Goal: Task Accomplishment & Management: Complete application form

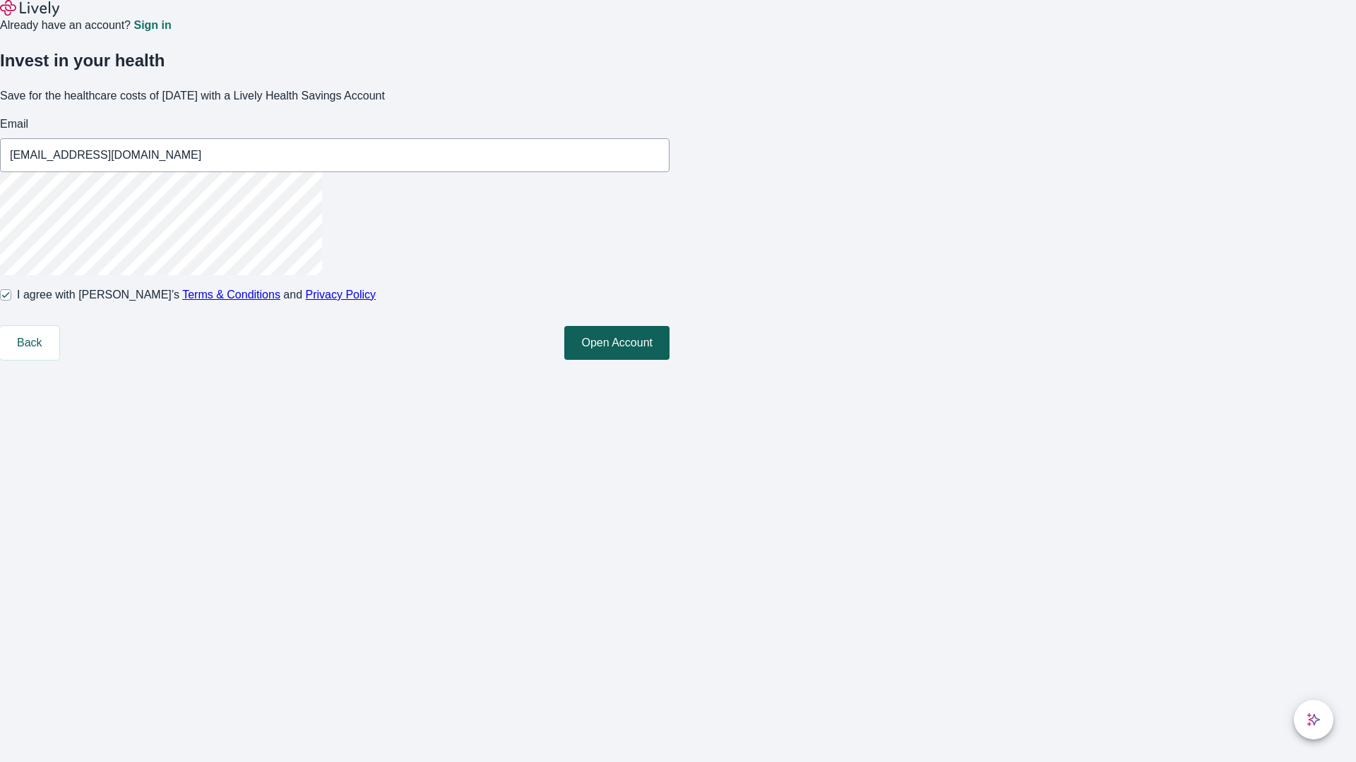
click at [669, 360] on button "Open Account" at bounding box center [616, 343] width 105 height 34
type input "[EMAIL_ADDRESS][DOMAIN_NAME]"
click at [11, 301] on input "I agree with Lively’s Terms & Conditions and Privacy Policy" at bounding box center [5, 294] width 11 height 11
checkbox input "false"
type input "[EMAIL_ADDRESS][DOMAIN_NAME]"
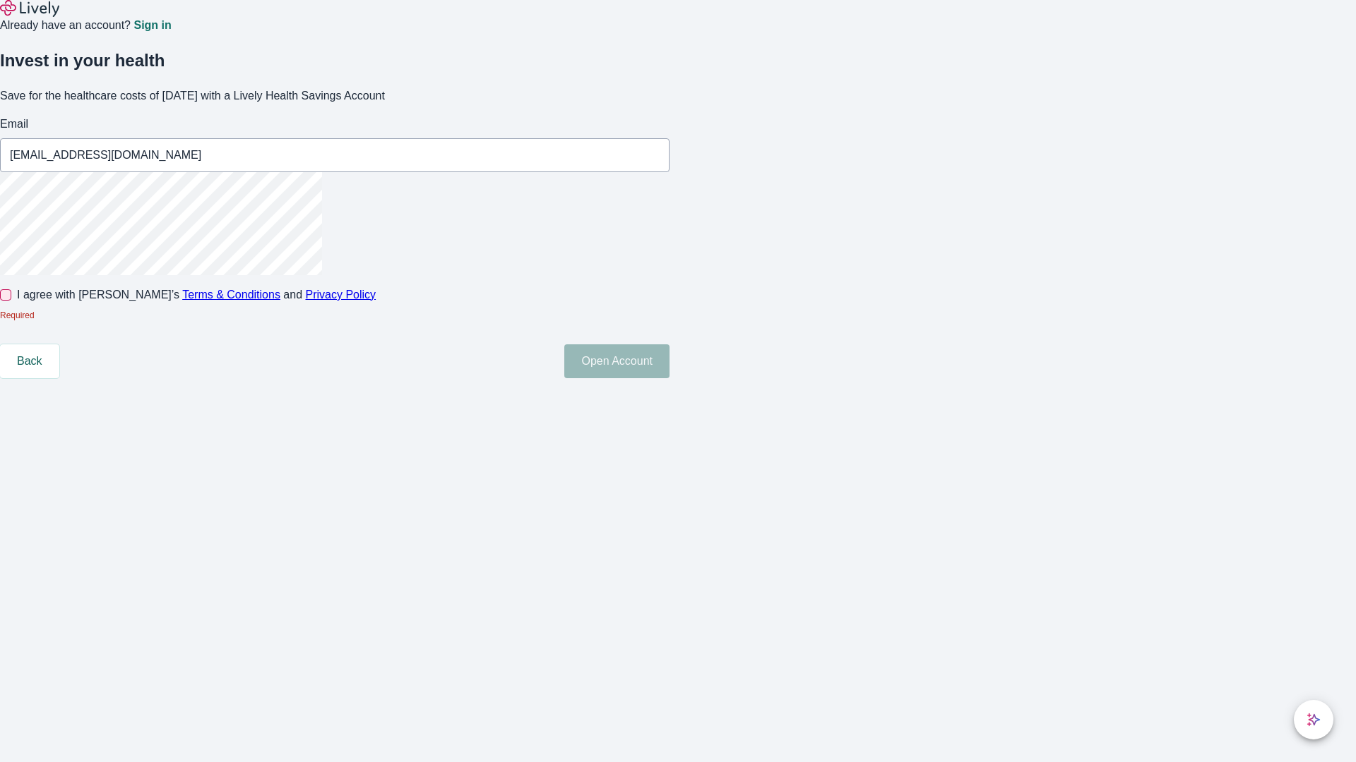
click at [11, 301] on input "I agree with Lively’s Terms & Conditions and Privacy Policy" at bounding box center [5, 294] width 11 height 11
checkbox input "true"
click at [669, 378] on button "Open Account" at bounding box center [616, 362] width 105 height 34
